Goal: Task Accomplishment & Management: Use online tool/utility

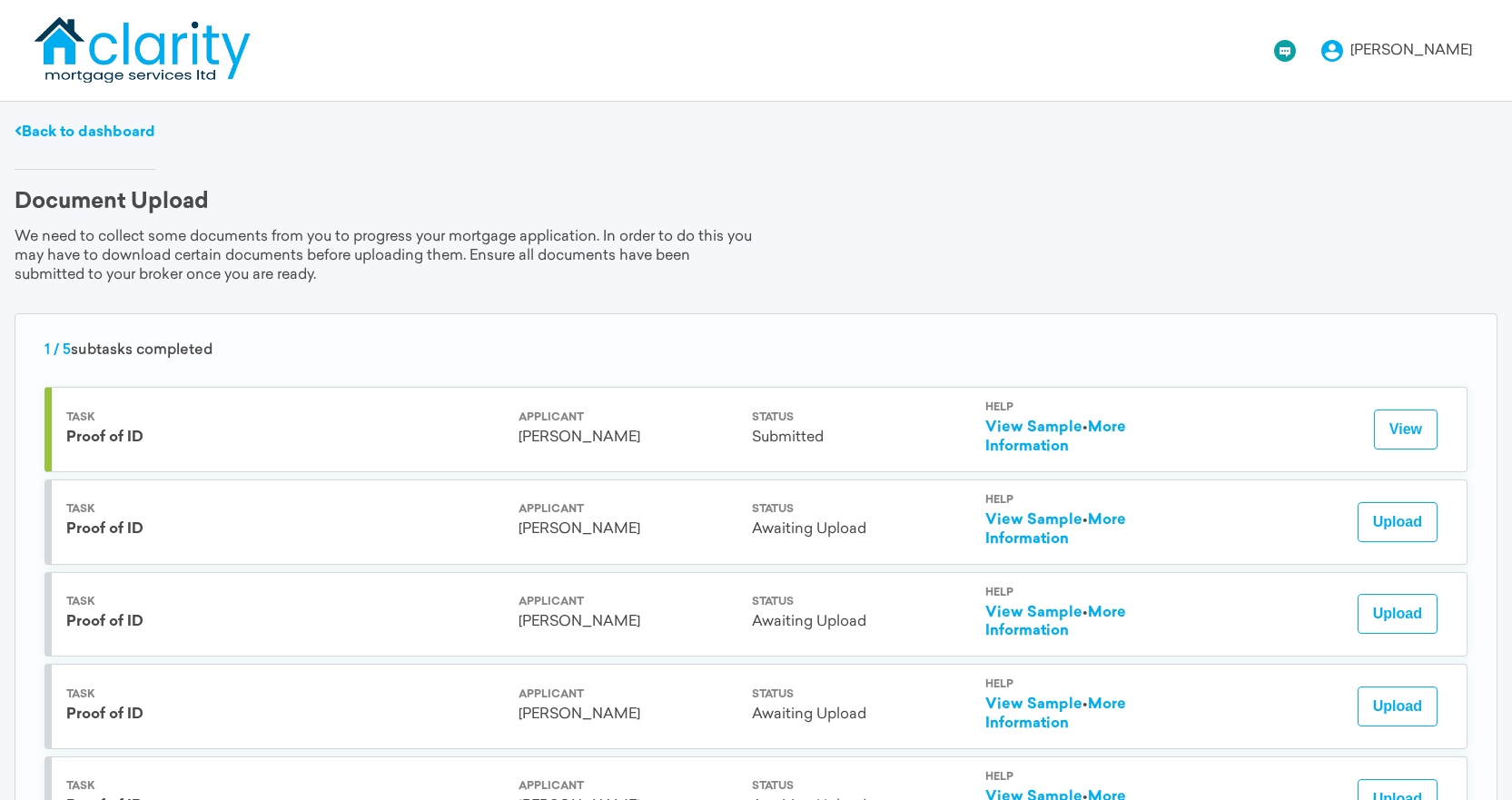
click at [1056, 428] on link "View Sample" at bounding box center [1034, 428] width 97 height 15
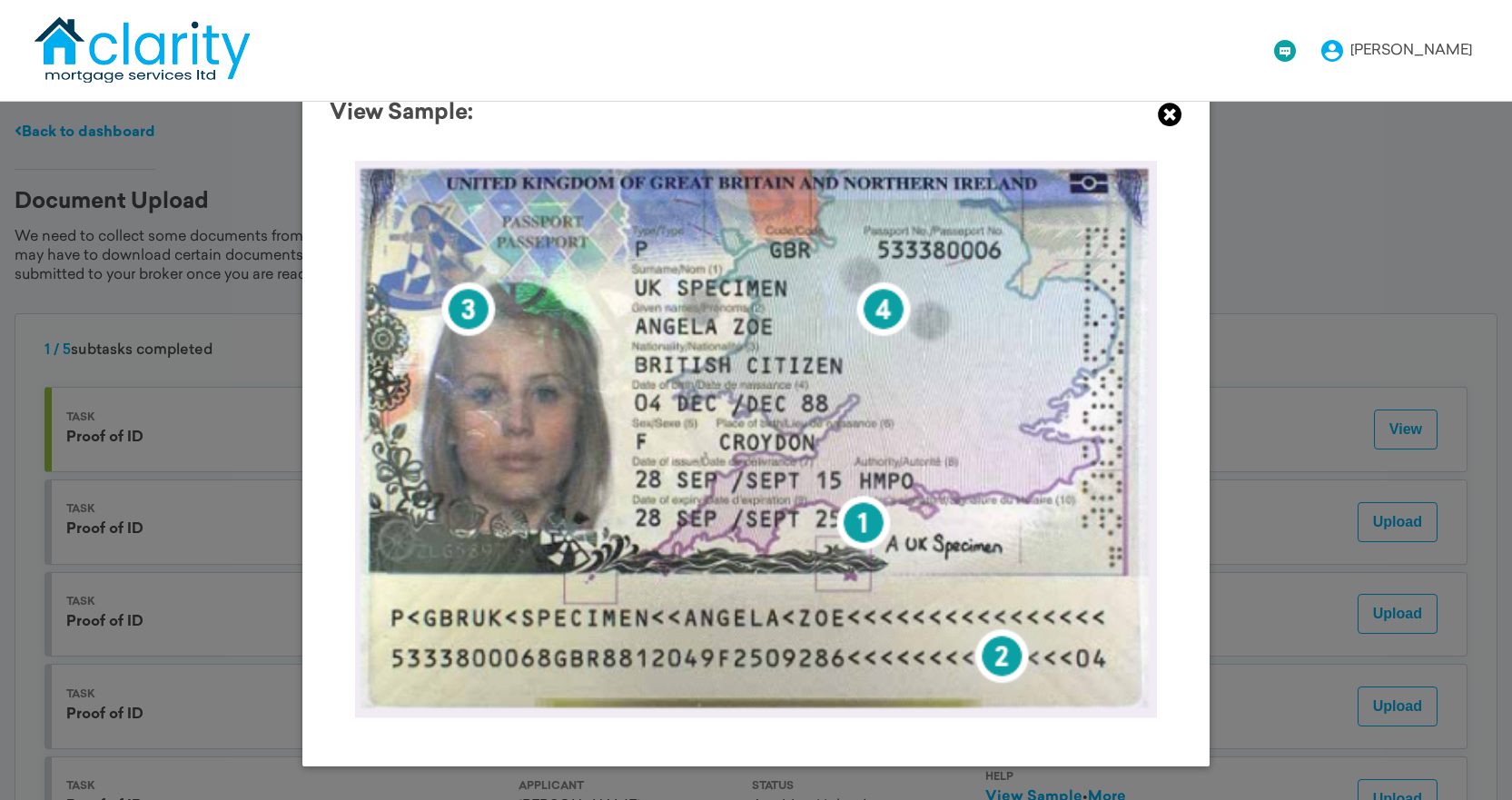
click at [1160, 121] on icon at bounding box center [1170, 114] width 25 height 25
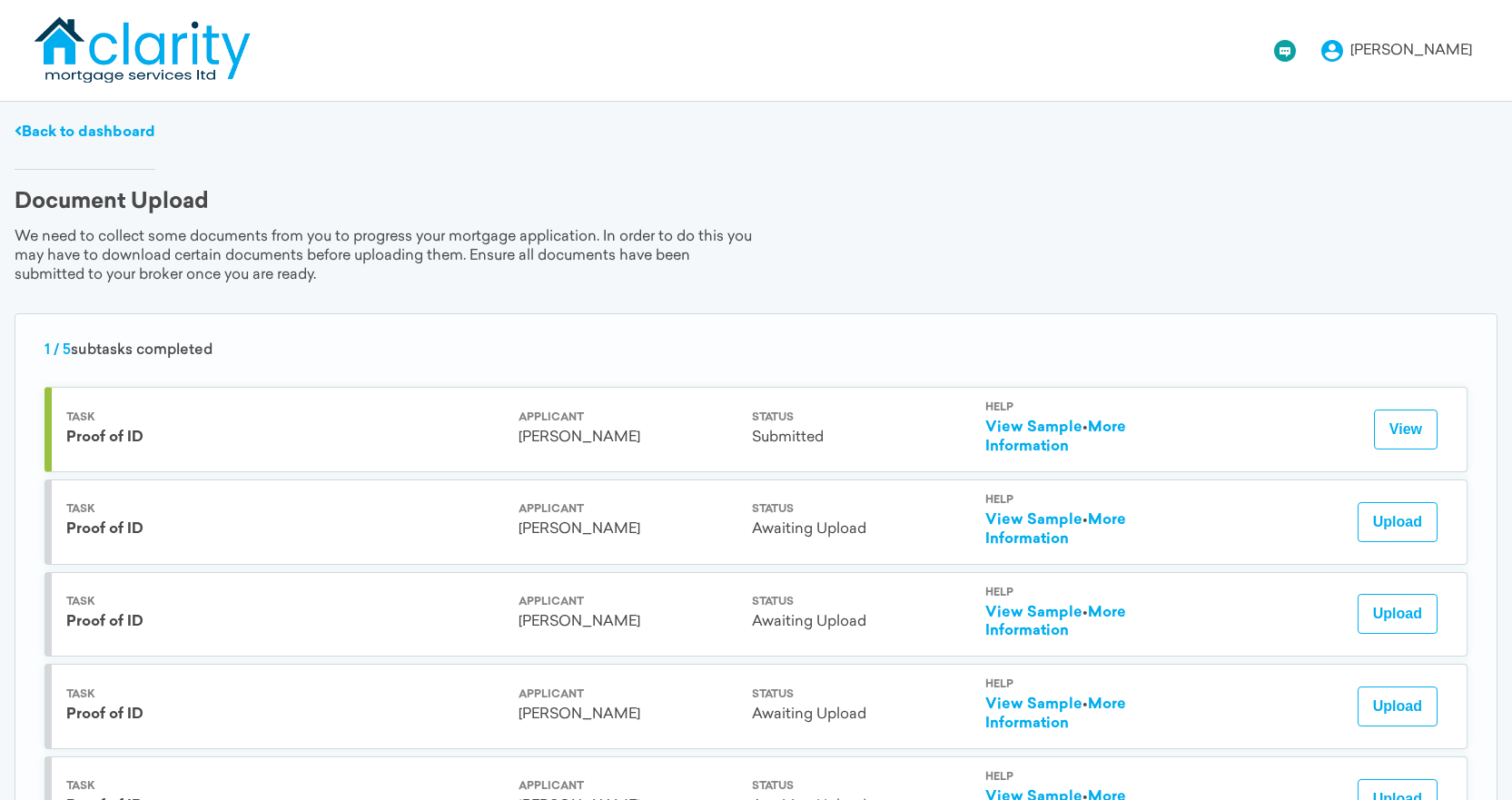
click at [1056, 421] on link "View Sample" at bounding box center [1034, 428] width 97 height 15
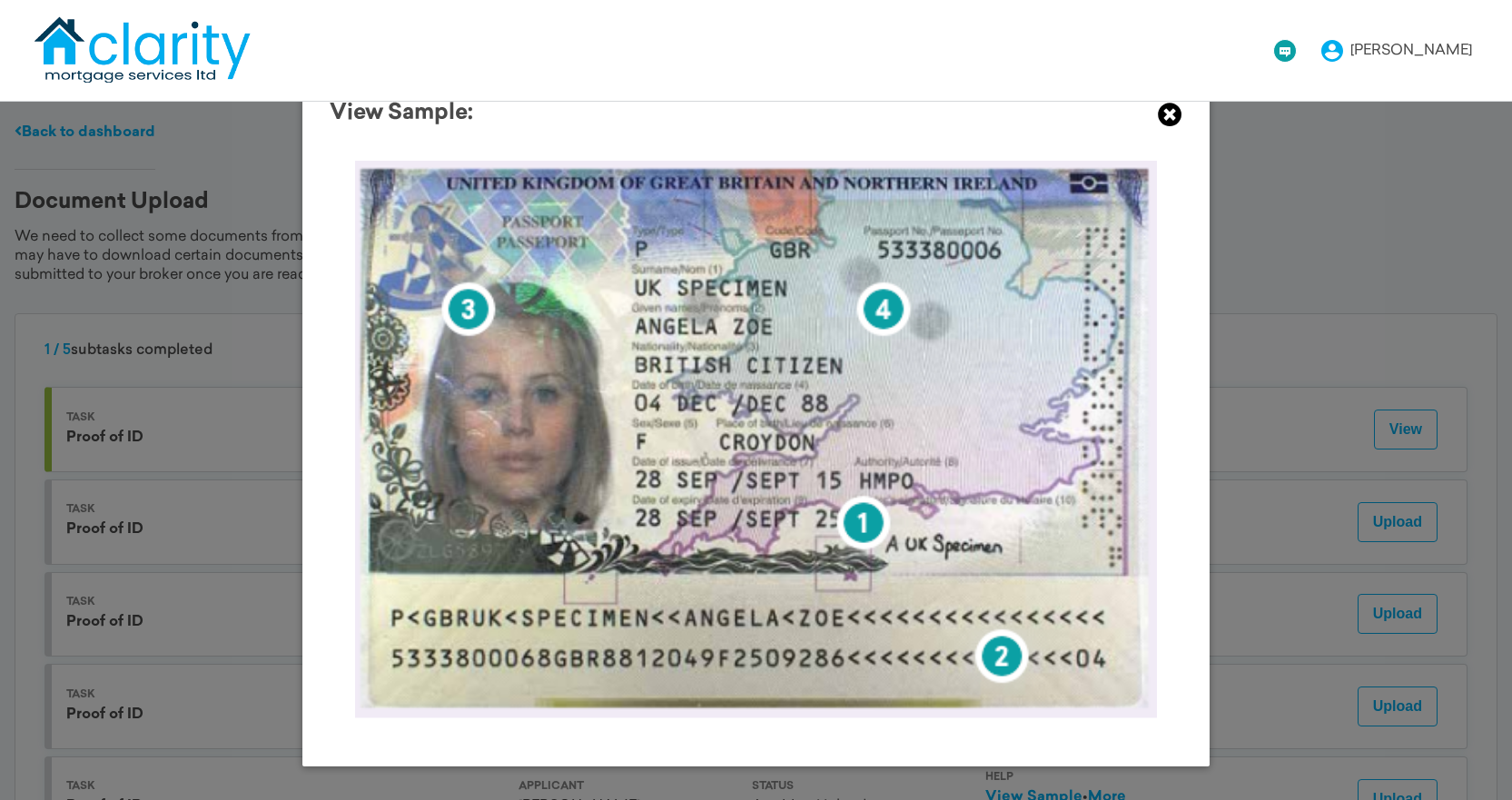
click at [1172, 118] on icon at bounding box center [1170, 114] width 25 height 25
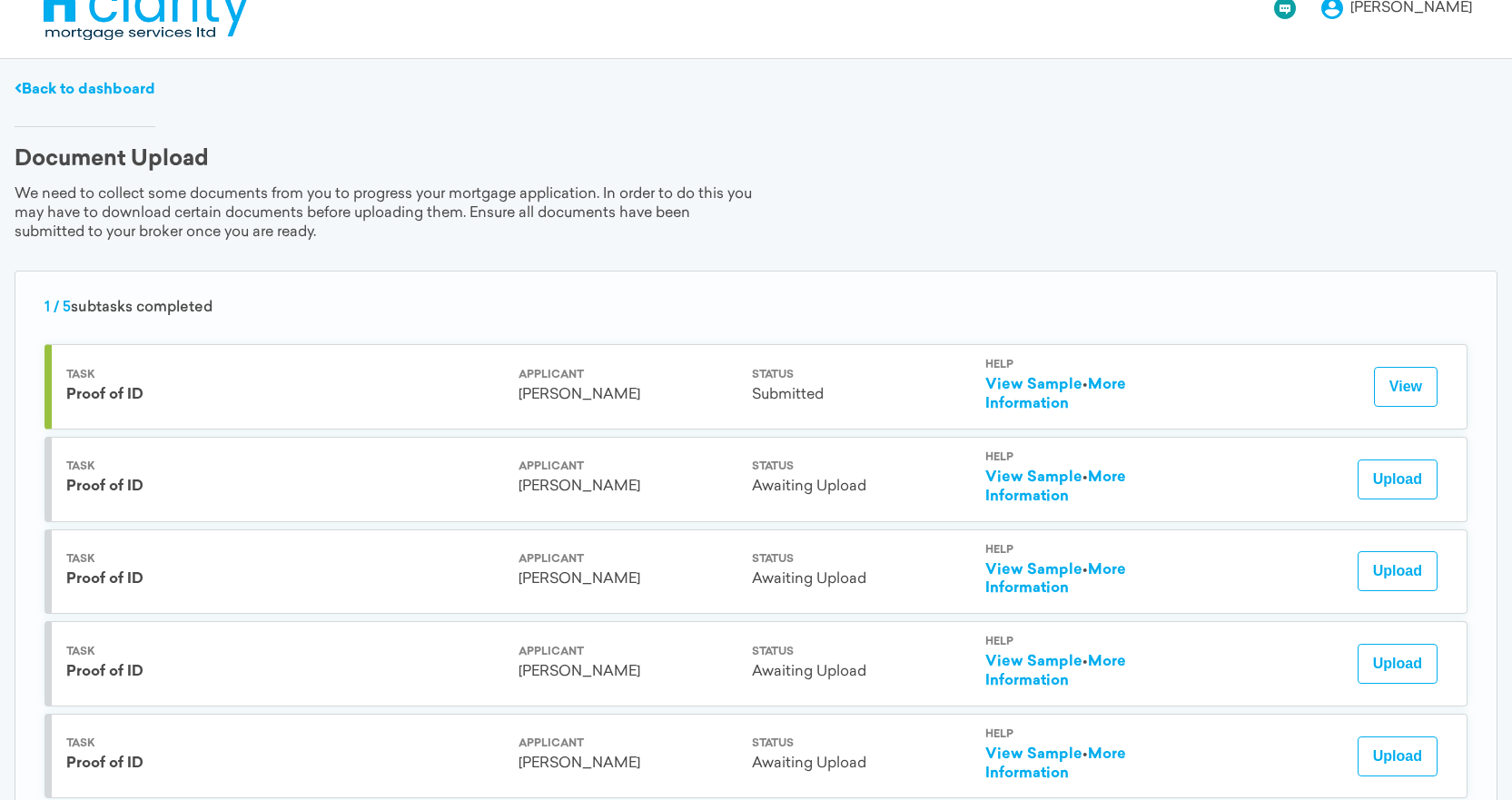
scroll to position [120, 0]
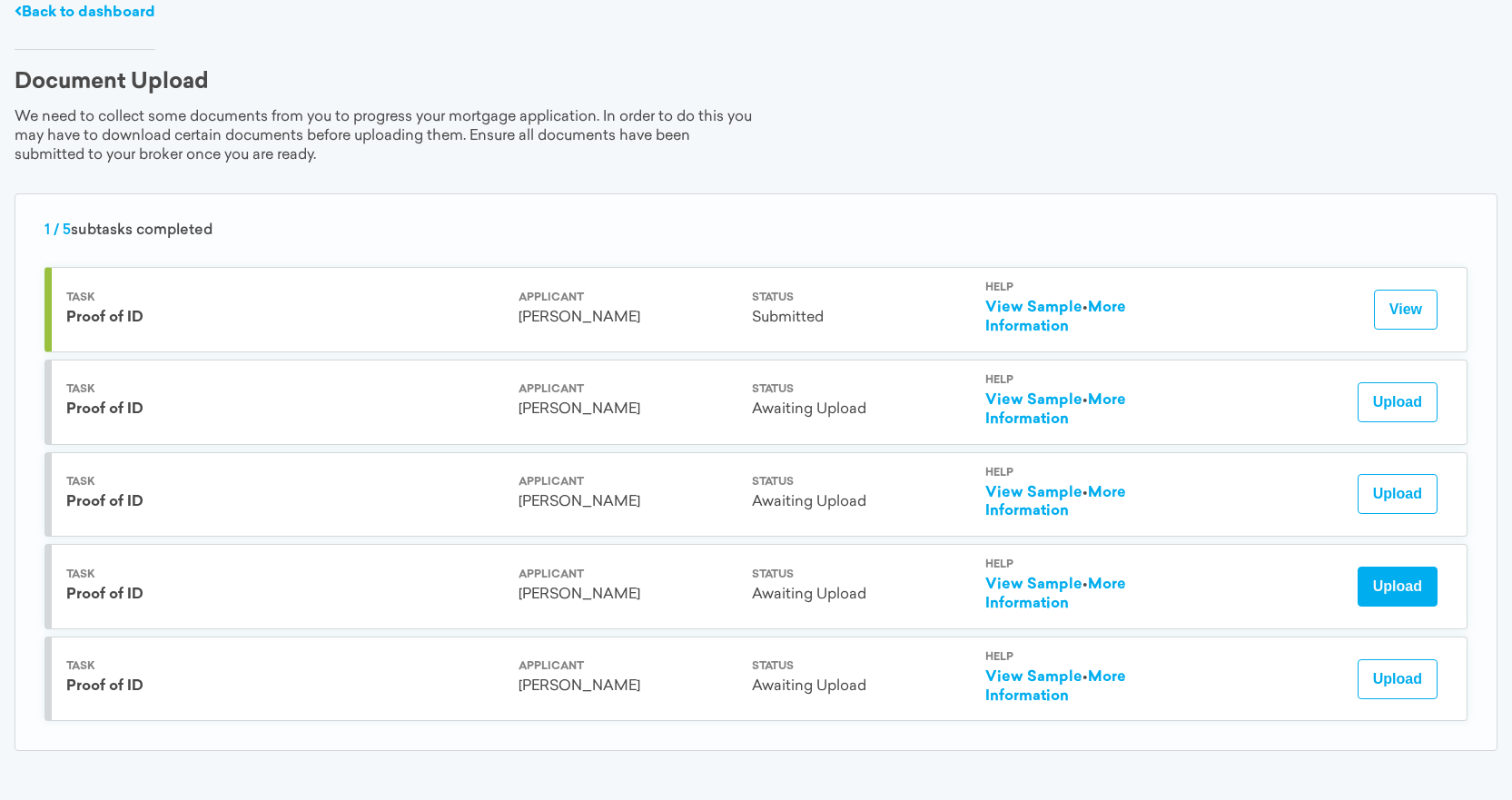
click at [1384, 571] on button "Upload" at bounding box center [1397, 587] width 80 height 40
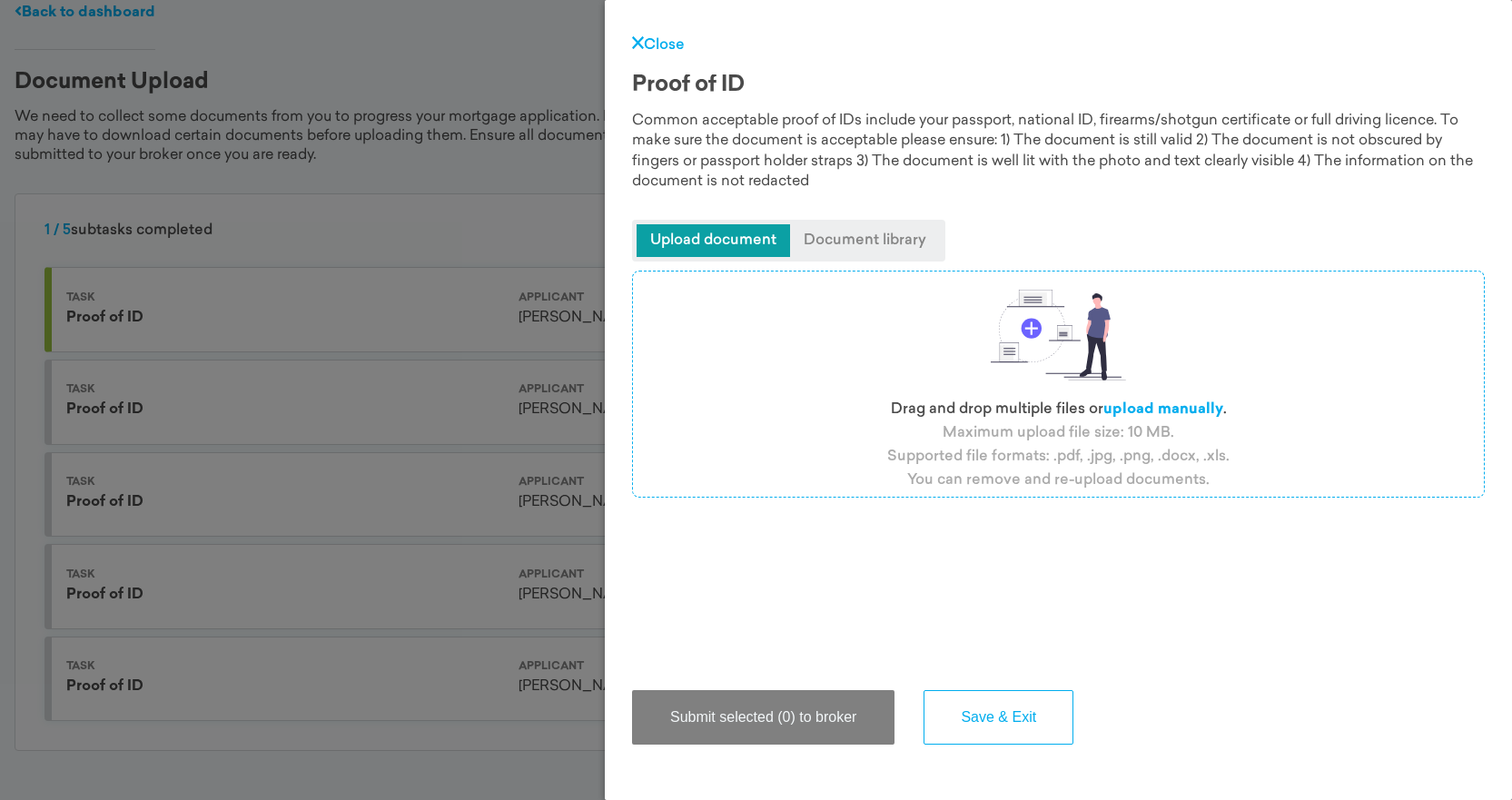
click at [725, 234] on span "Upload document" at bounding box center [713, 240] width 154 height 33
click at [731, 232] on span "Upload document" at bounding box center [713, 240] width 154 height 33
click at [1177, 402] on label "upload manually" at bounding box center [1163, 410] width 120 height 15
click at [0, 0] on input "file" at bounding box center [0, 0] width 0 height 0
click at [669, 38] on link "Close" at bounding box center [658, 46] width 53 height 15
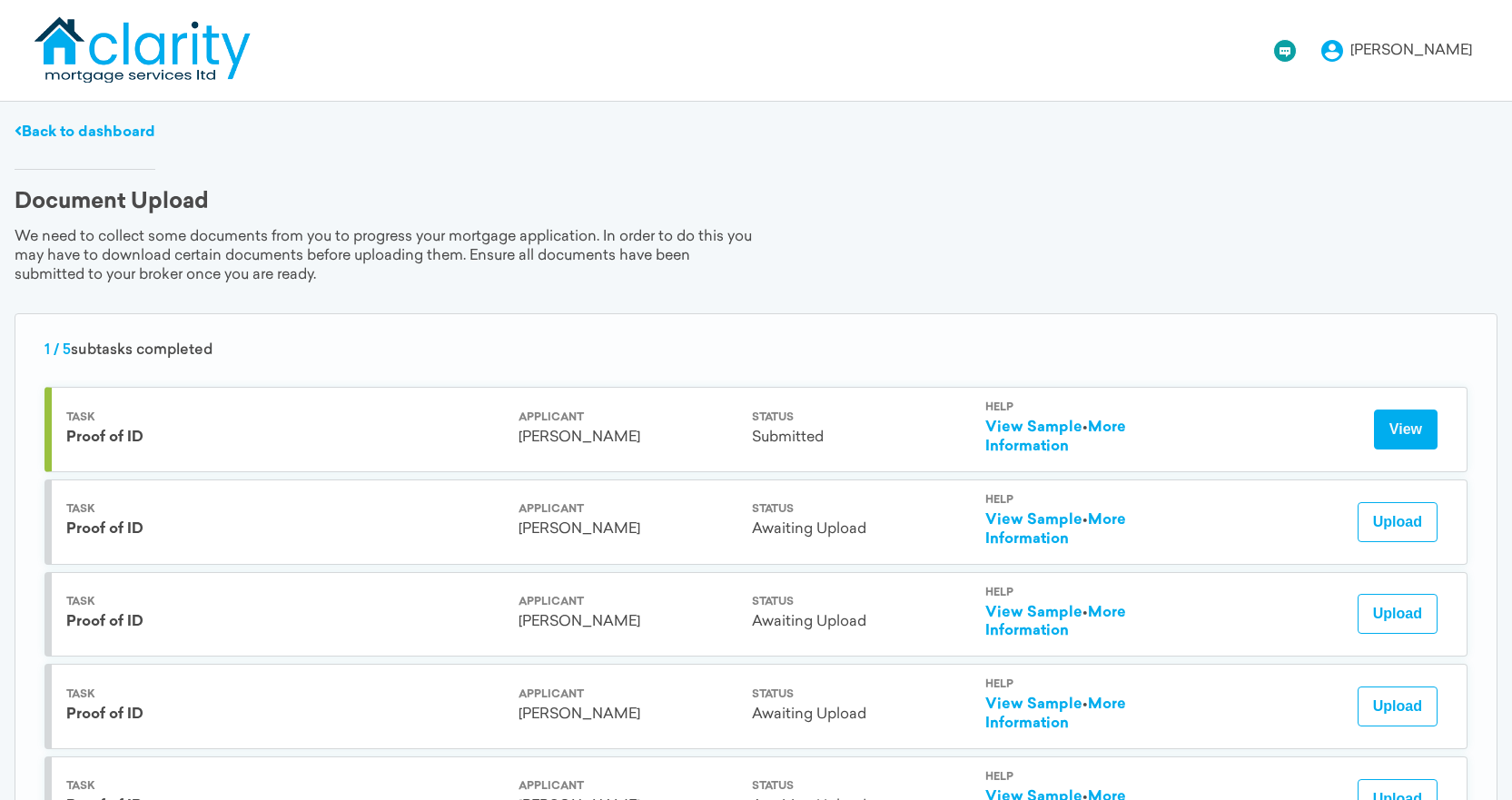
click at [1402, 418] on button "View" at bounding box center [1406, 430] width 64 height 40
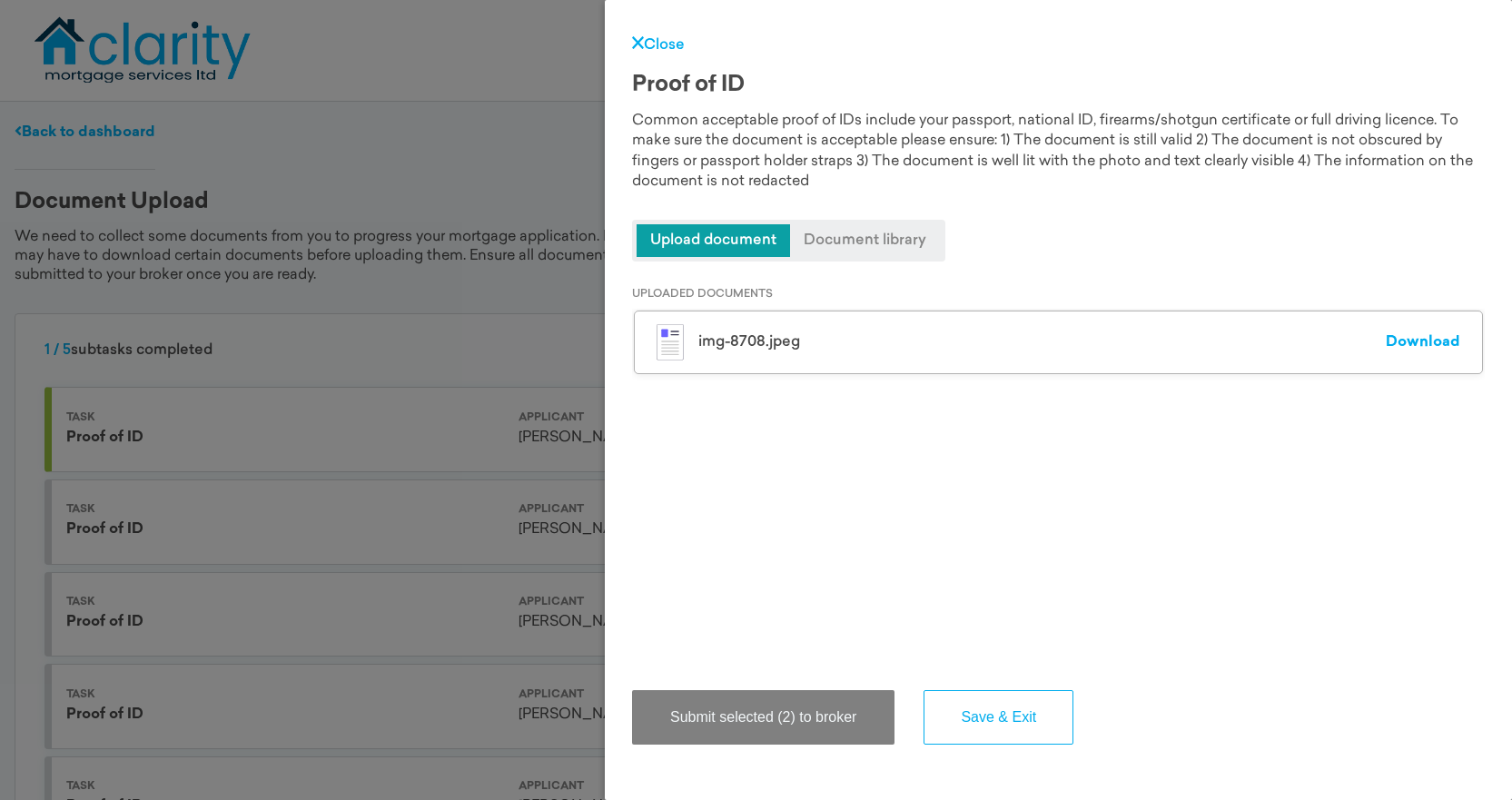
click at [719, 343] on div "img-8708.jpeg" at bounding box center [1042, 343] width 687 height 15
click at [1390, 340] on link "Download" at bounding box center [1422, 343] width 74 height 15
click at [891, 550] on div "UPLOADED DOCUMENTS img-8708.jpeg Download img-8708.jpeg Download" at bounding box center [1058, 457] width 853 height 391
click at [664, 38] on link "Close" at bounding box center [658, 46] width 53 height 15
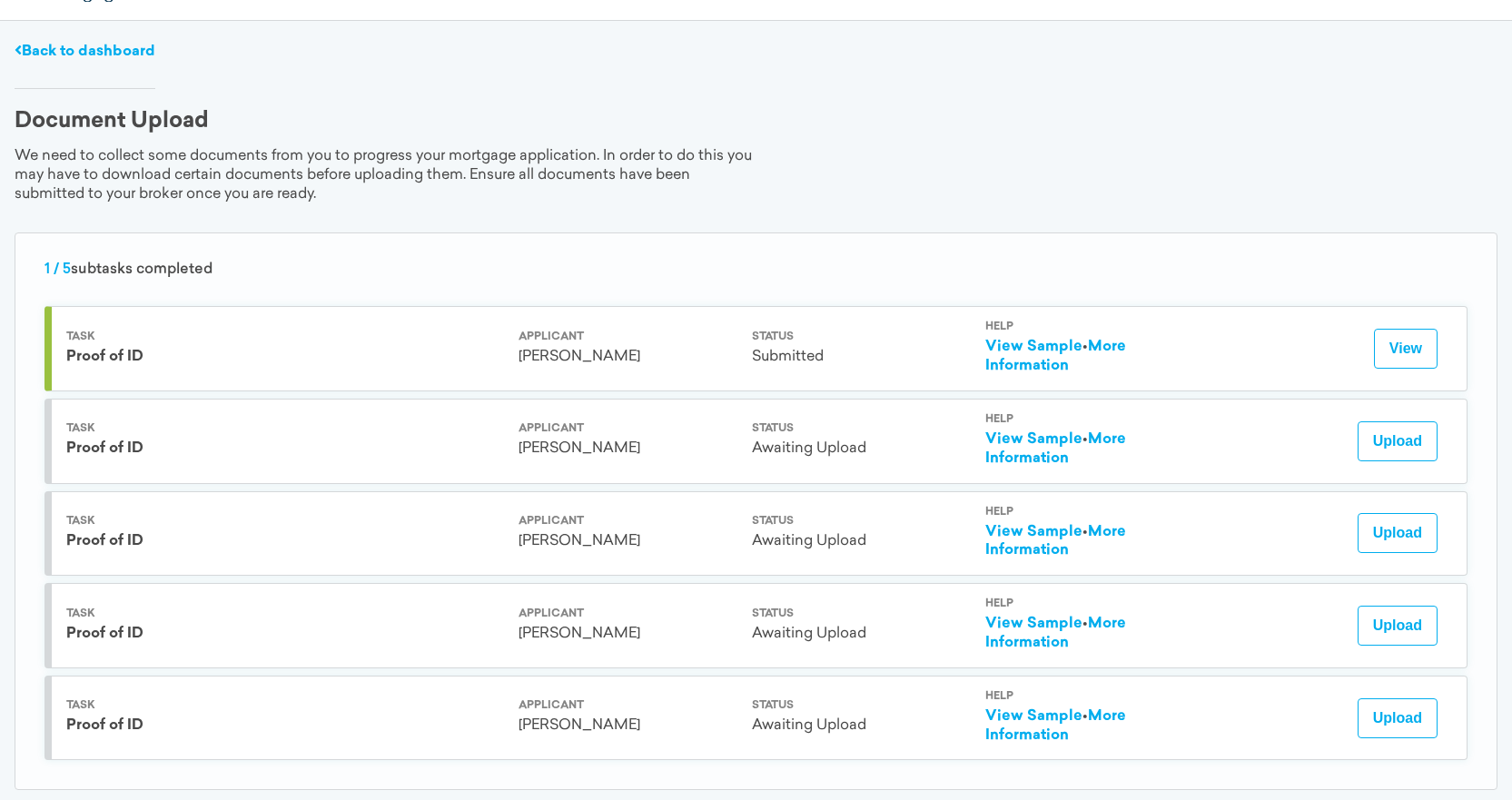
scroll to position [120, 0]
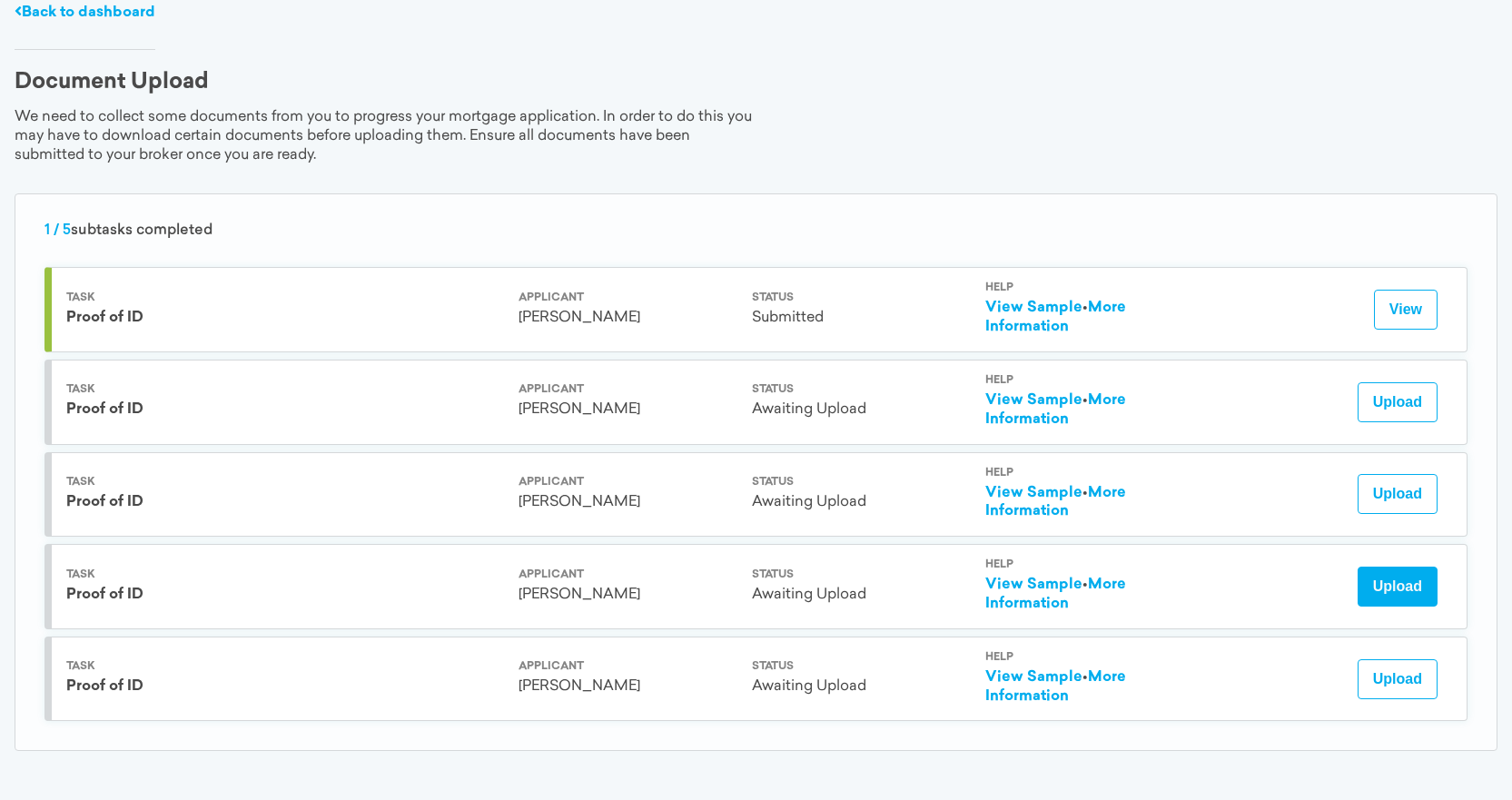
click at [1401, 584] on button "Upload" at bounding box center [1397, 587] width 80 height 40
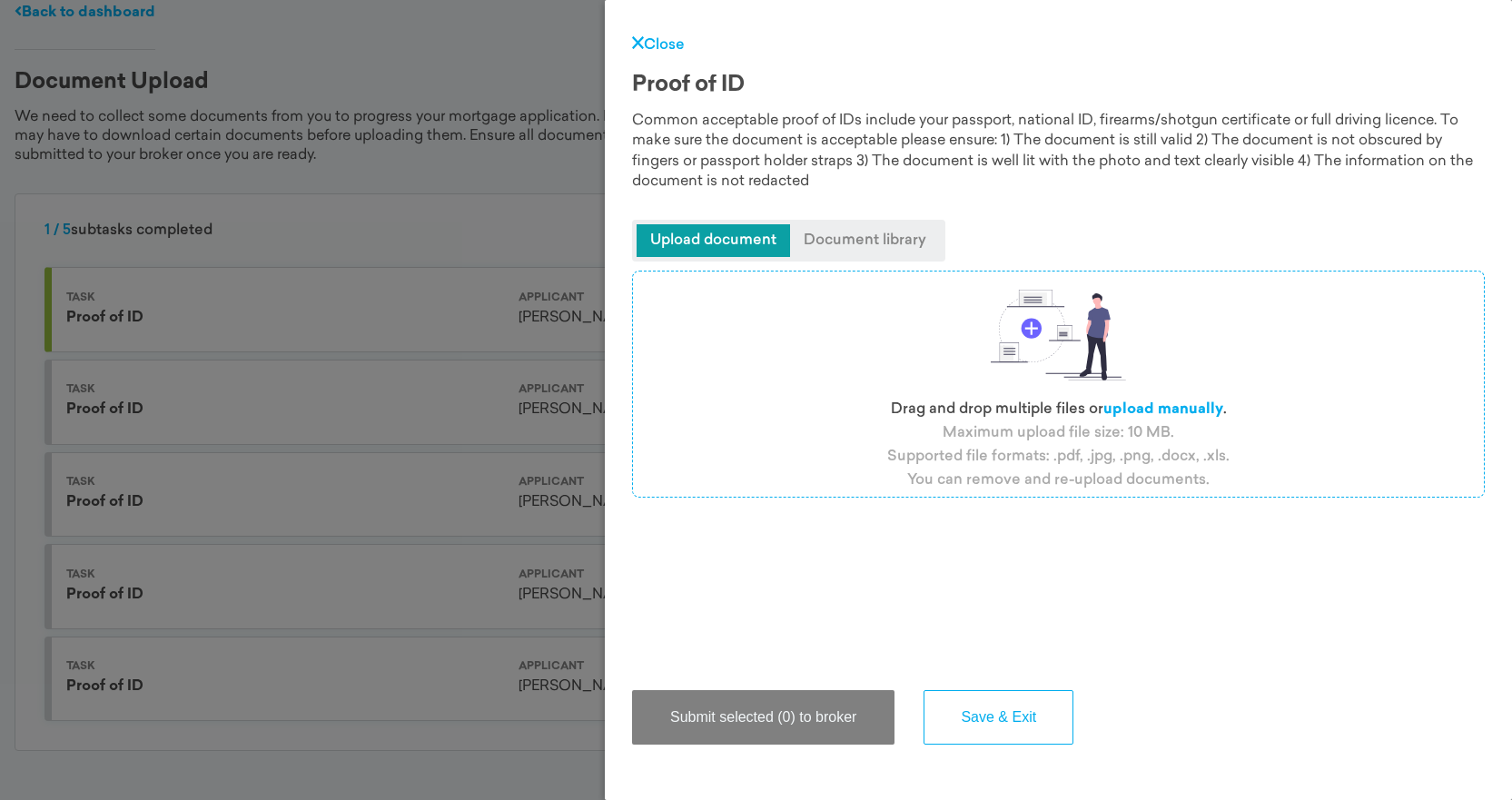
click at [725, 251] on span "Upload document" at bounding box center [713, 240] width 154 height 33
click at [900, 240] on span "Document library" at bounding box center [865, 240] width 150 height 33
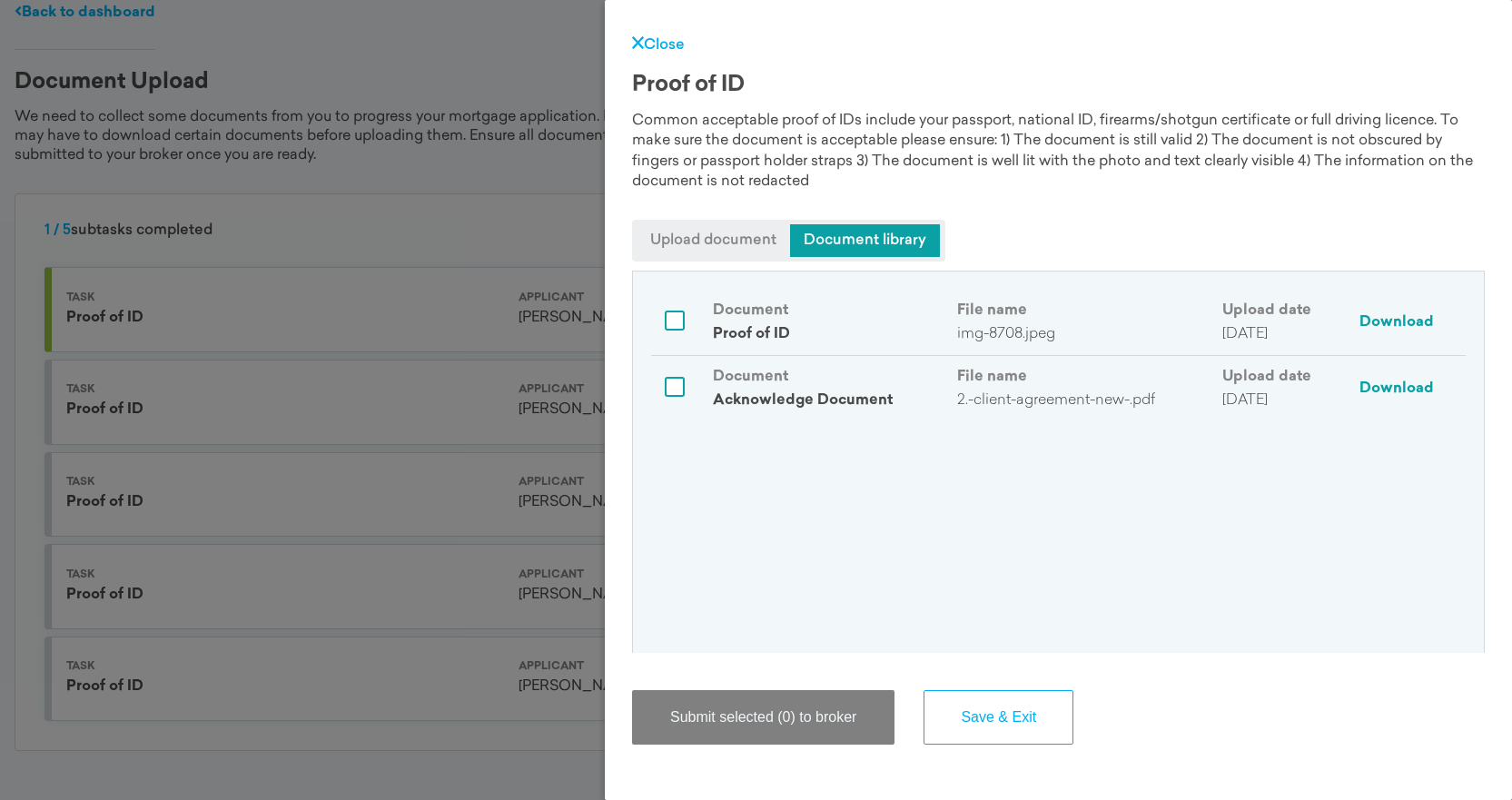
click at [716, 235] on span "Upload document" at bounding box center [713, 240] width 154 height 33
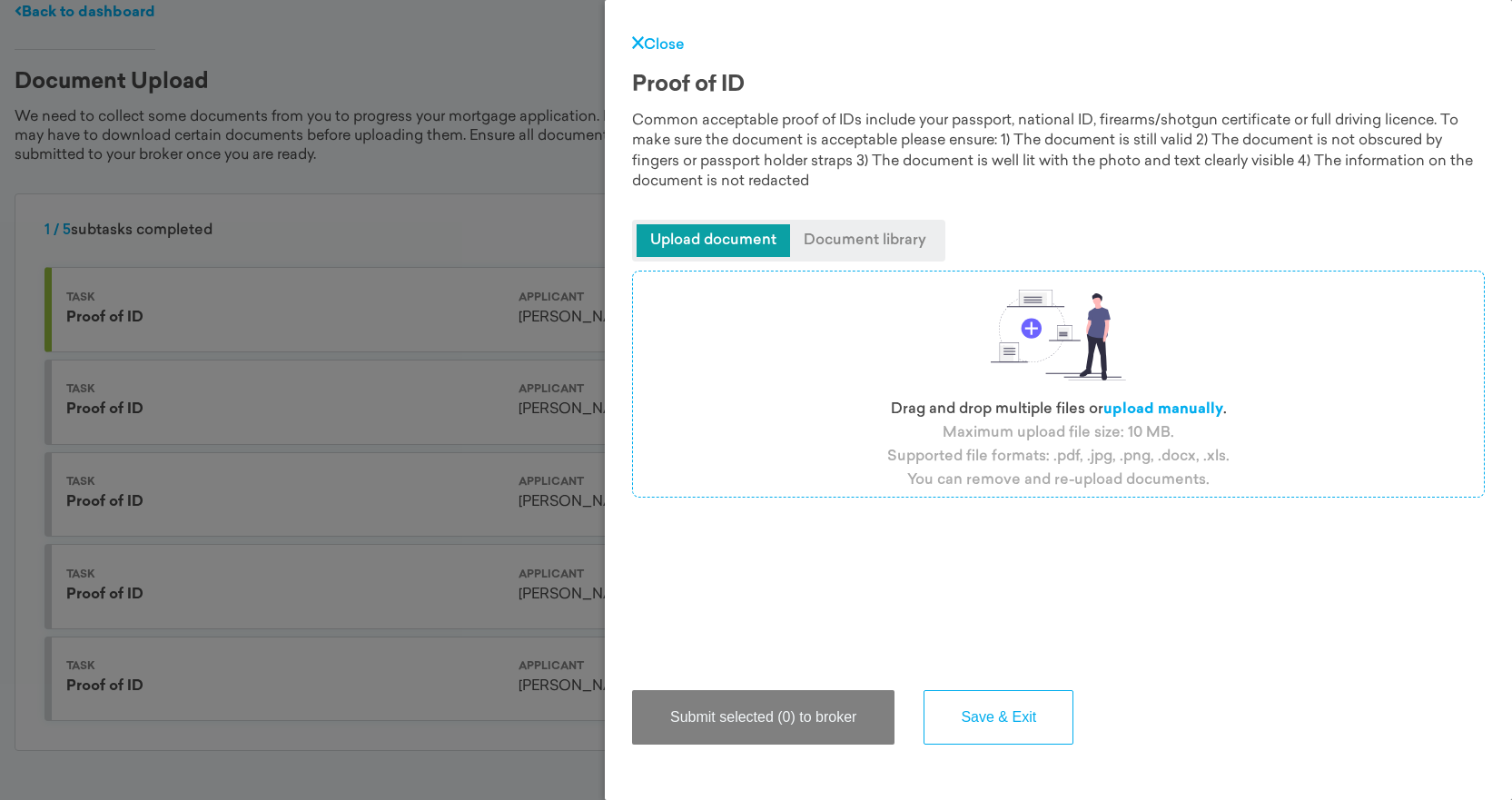
click at [1144, 407] on label "upload manually" at bounding box center [1163, 410] width 120 height 15
click at [0, 0] on input "file" at bounding box center [0, 0] width 0 height 0
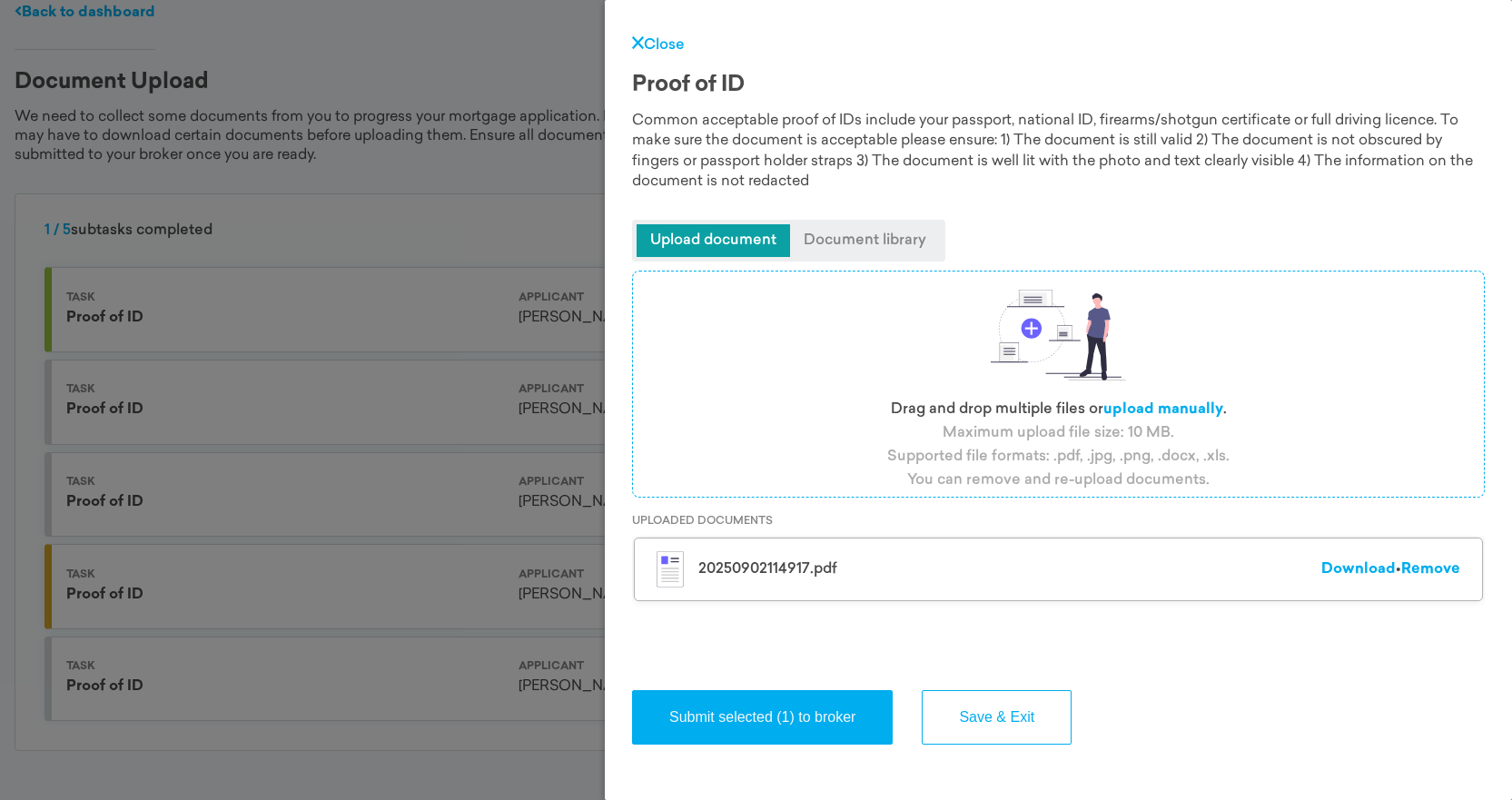
click at [1374, 571] on link "Download" at bounding box center [1358, 570] width 74 height 15
click at [720, 238] on span "Upload document" at bounding box center [713, 240] width 154 height 33
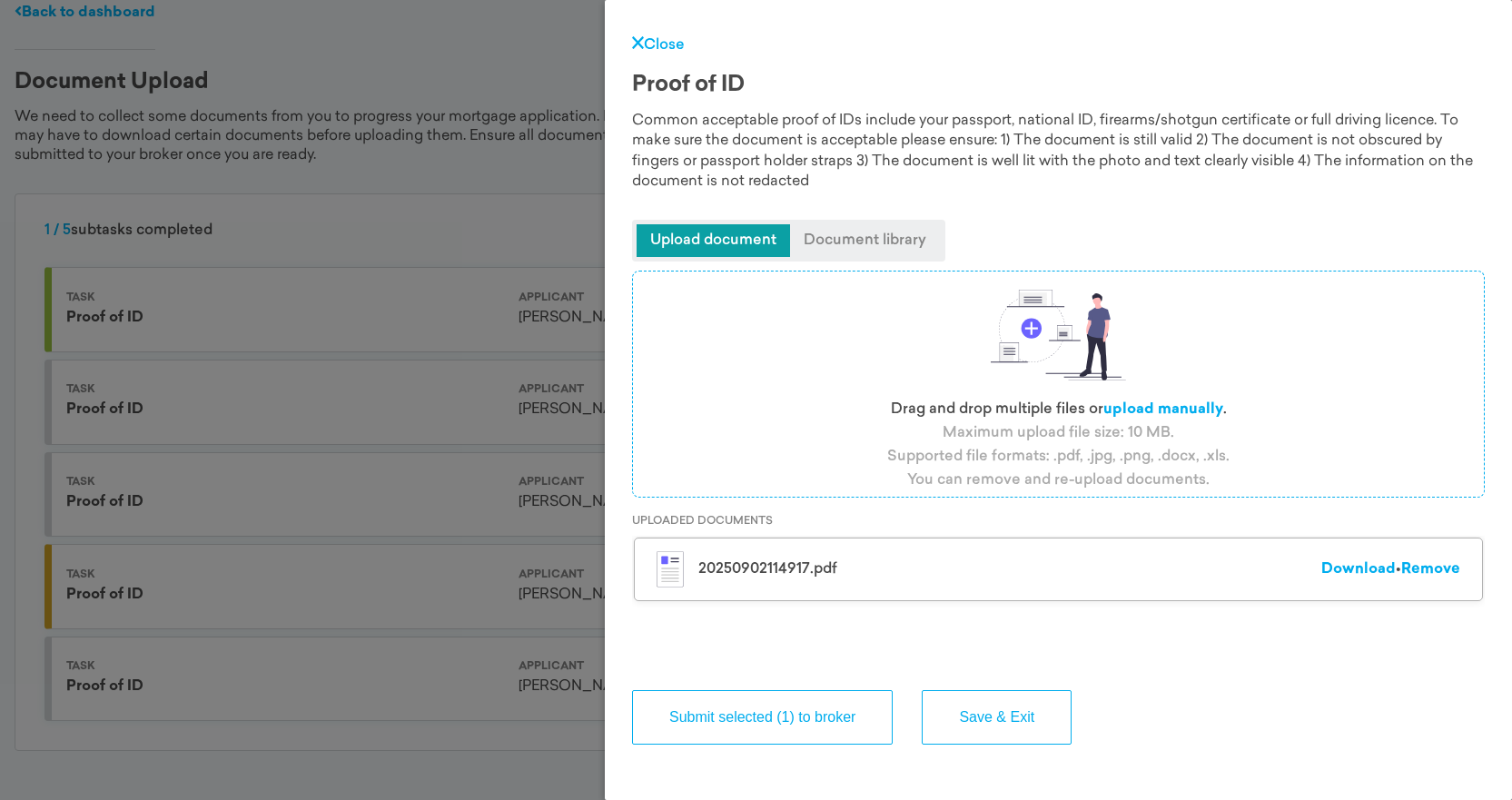
click at [780, 715] on button "Submit selected (1) to broker" at bounding box center [761, 718] width 261 height 55
